Goal: Information Seeking & Learning: Check status

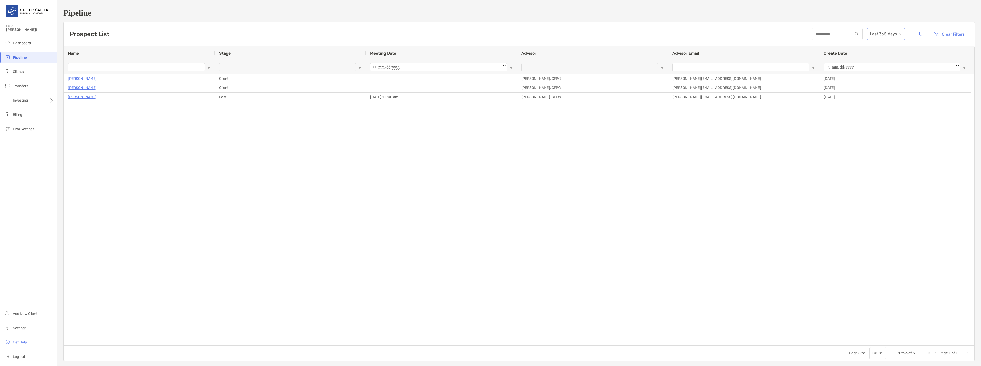
click at [888, 30] on span "Last 365 days" at bounding box center [886, 33] width 32 height 11
click at [877, 59] on div "2025" at bounding box center [882, 62] width 30 height 6
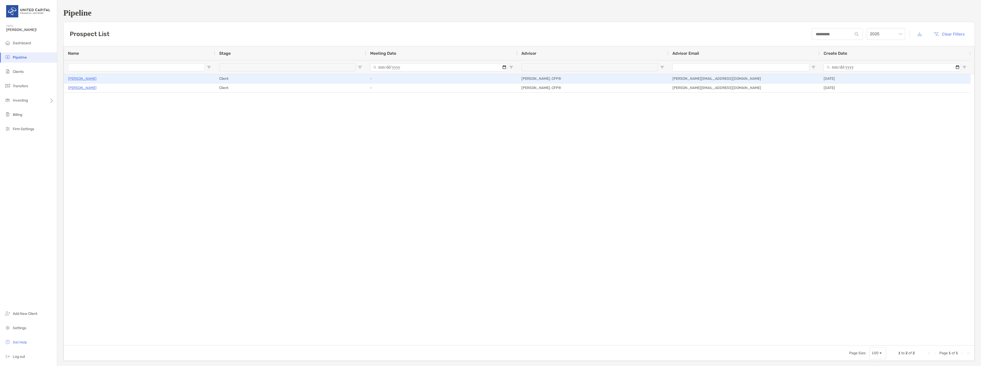
click at [81, 78] on p "[PERSON_NAME]" at bounding box center [82, 78] width 29 height 6
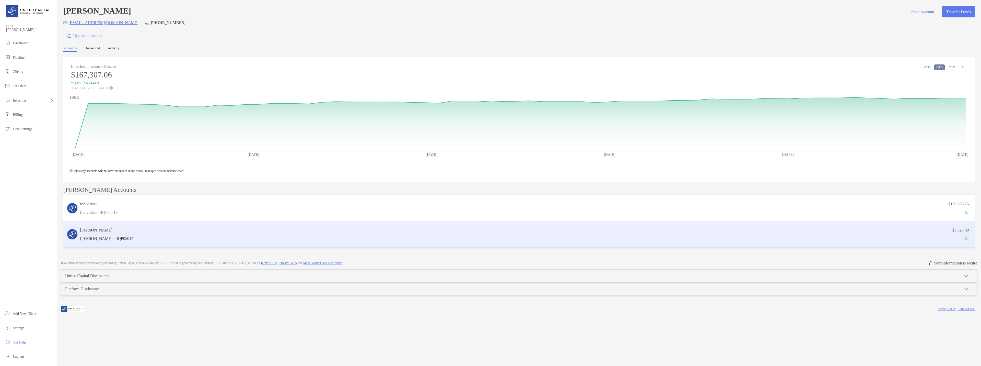
click at [289, 235] on div "$7,327.09" at bounding box center [553, 234] width 836 height 15
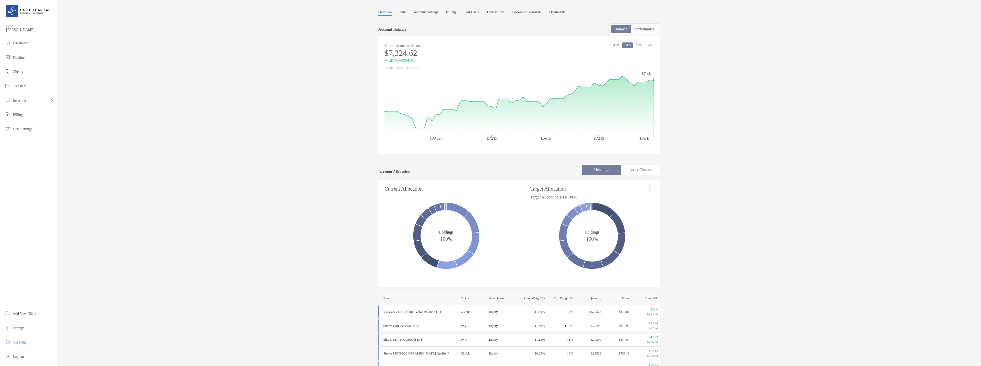
scroll to position [26, 0]
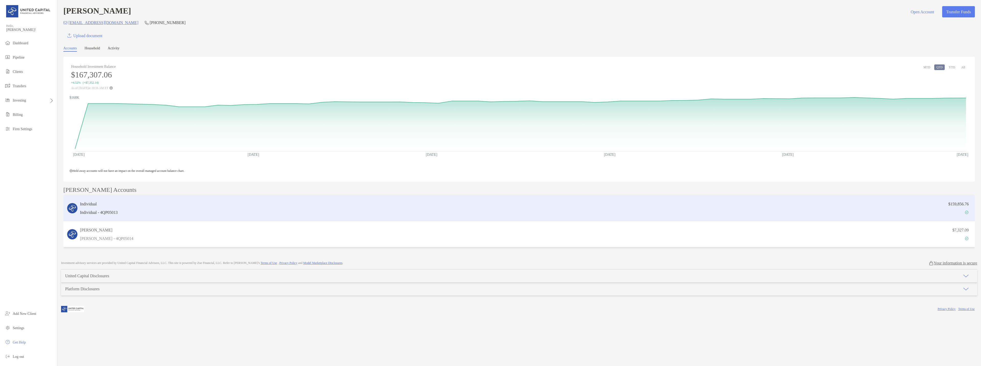
click at [948, 207] on p "$159,856.76" at bounding box center [958, 204] width 20 height 6
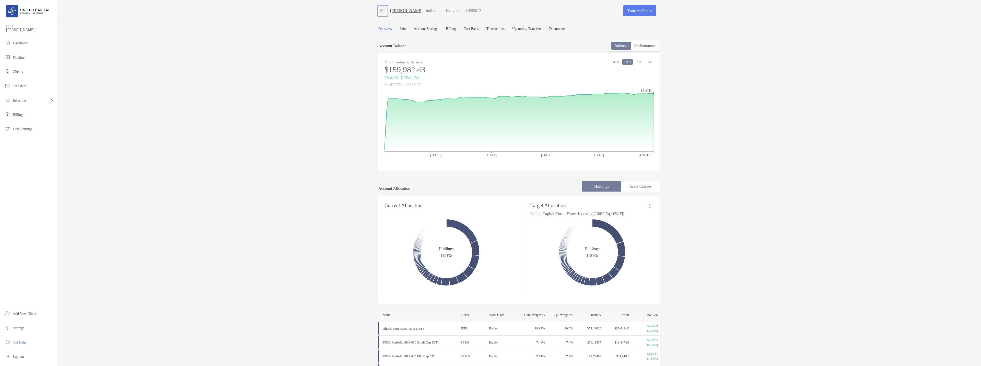
click at [379, 13] on button "button" at bounding box center [382, 10] width 9 height 9
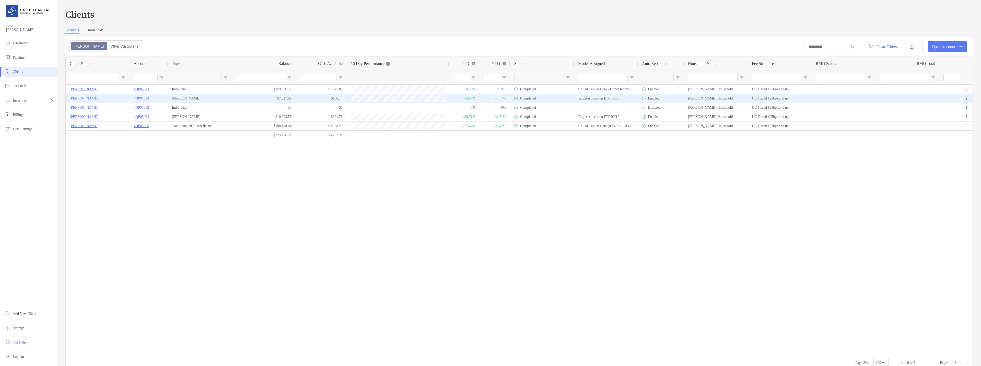
click at [91, 98] on p "[PERSON_NAME]" at bounding box center [84, 98] width 28 height 6
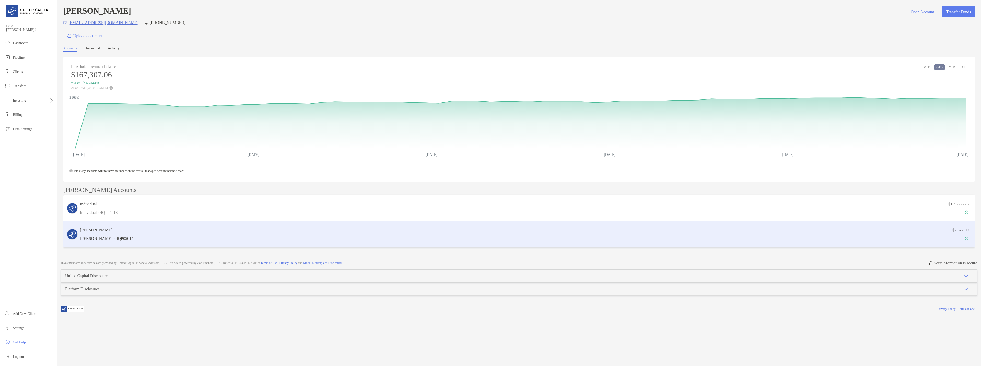
click at [362, 231] on div "$7,327.09" at bounding box center [553, 234] width 836 height 15
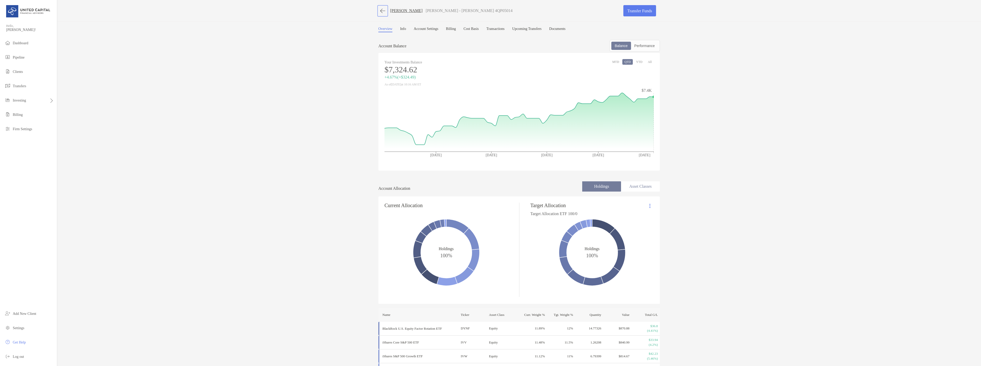
click at [380, 12] on button "button" at bounding box center [382, 10] width 9 height 9
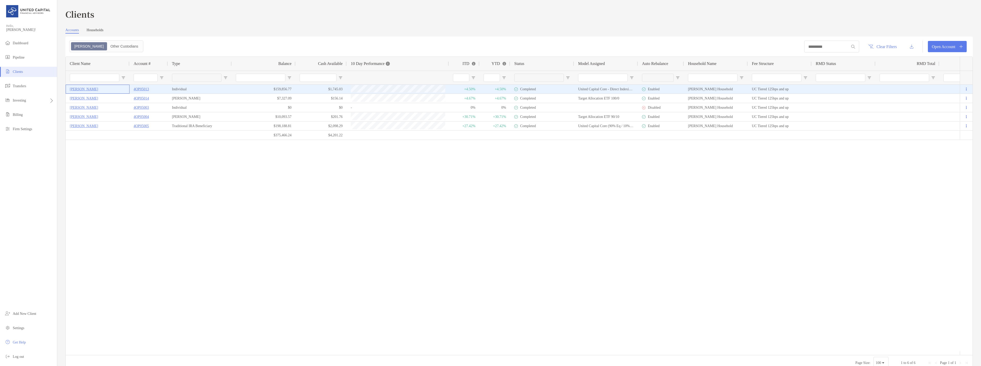
click at [85, 90] on p "[PERSON_NAME]" at bounding box center [84, 89] width 28 height 6
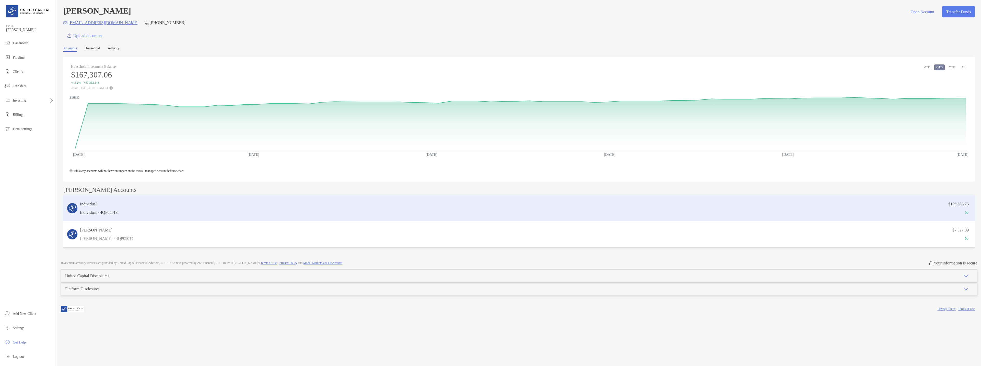
click at [98, 209] on div "Individual Individual - 4QP05013" at bounding box center [99, 208] width 38 height 15
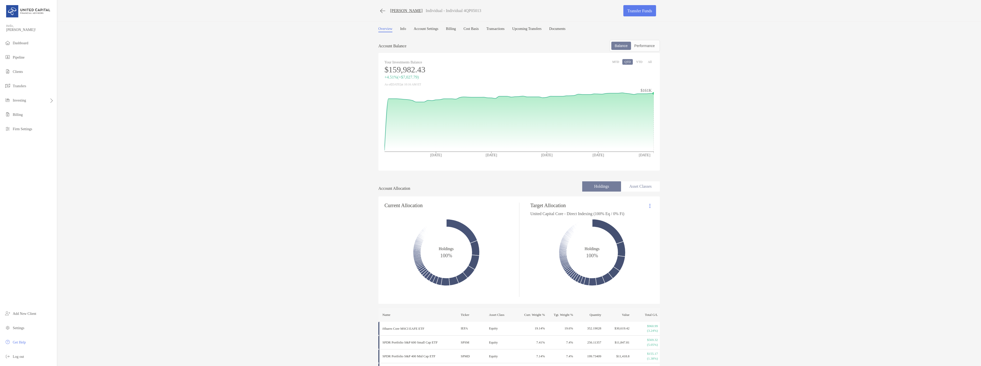
click at [479, 29] on link "Cost Basis" at bounding box center [470, 29] width 15 height 5
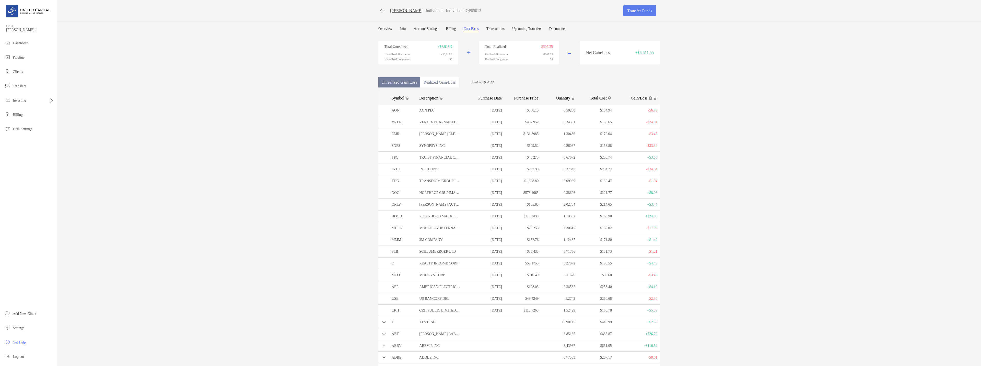
click at [434, 27] on link "Account Settings" at bounding box center [426, 29] width 25 height 5
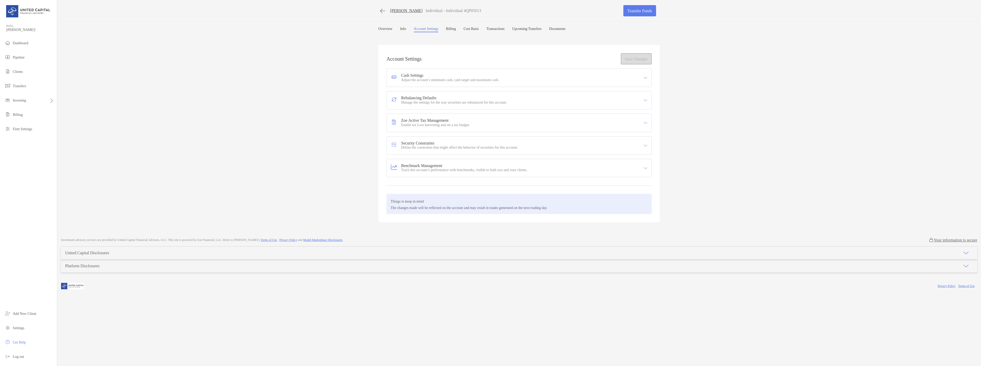
click at [417, 168] on p "Track this account’s performance with benchmarks, visible to both you and your …" at bounding box center [464, 170] width 126 height 4
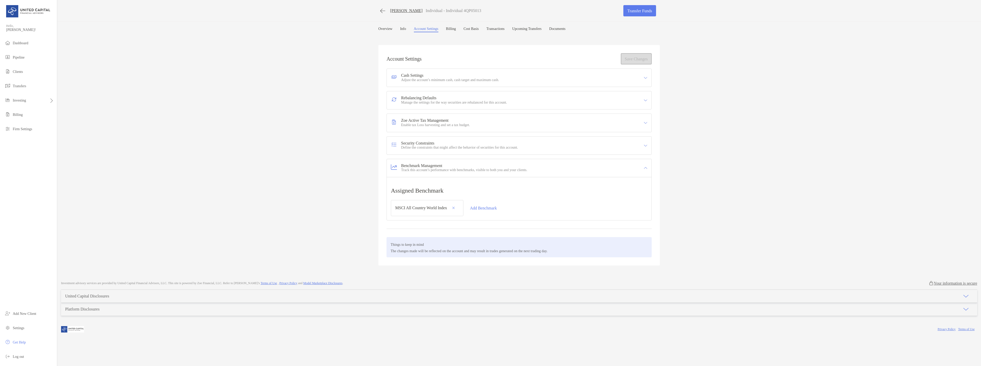
click at [417, 169] on p "Track this account’s performance with benchmarks, visible to both you and your …" at bounding box center [464, 170] width 126 height 4
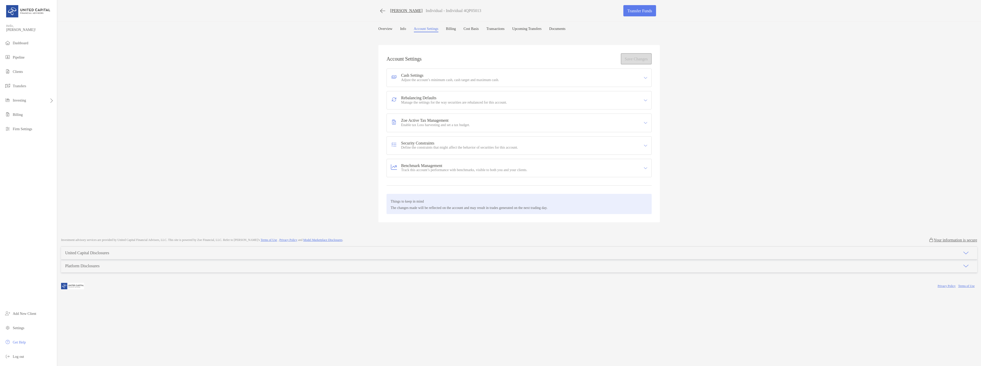
click at [382, 27] on link "Overview" at bounding box center [385, 29] width 14 height 5
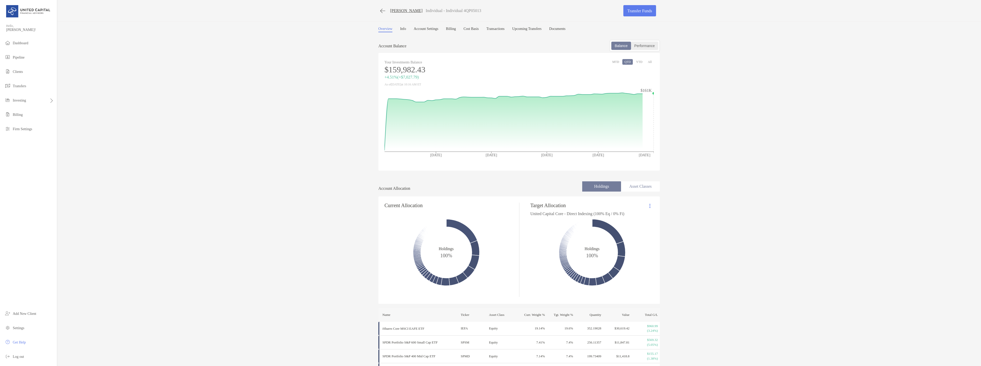
click at [642, 48] on div "Performance" at bounding box center [645, 45] width 26 height 7
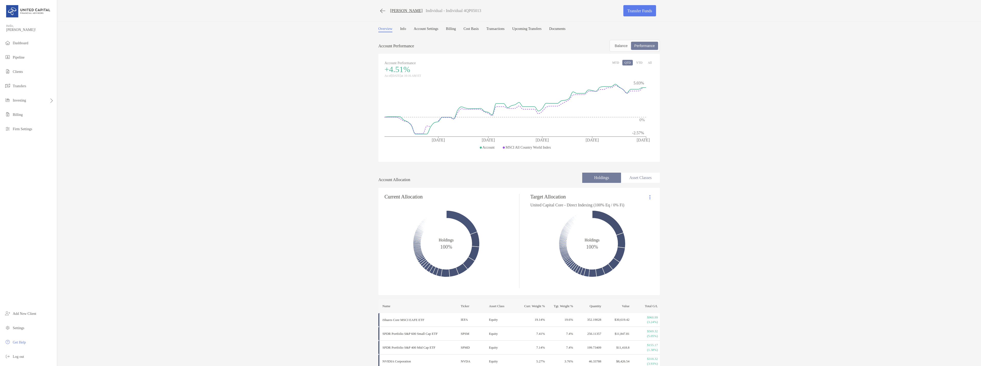
click at [646, 63] on button "All" at bounding box center [650, 63] width 8 height 6
click at [642, 180] on li "Asset Classes" at bounding box center [640, 177] width 39 height 10
